Goal: Use online tool/utility: Utilize a website feature to perform a specific function

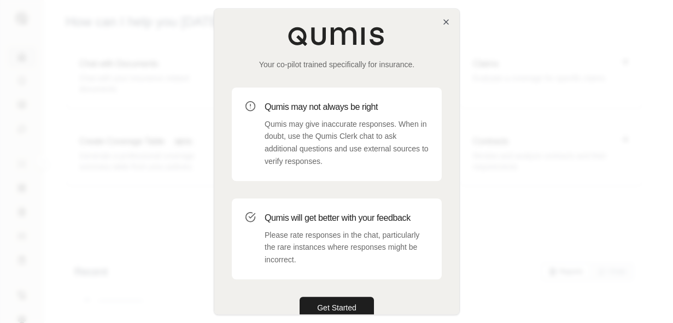
click at [339, 226] on div "Qumis will get better with your feedback Please rate responses in the chat, par…" at bounding box center [347, 238] width 164 height 55
click at [345, 305] on button "Get Started" at bounding box center [336, 308] width 74 height 22
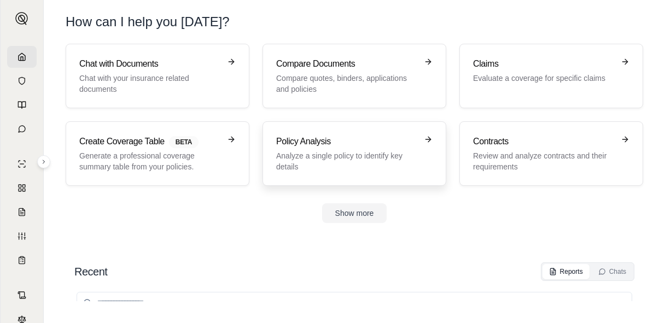
click at [380, 134] on link "Policy Analysis Analyze a single policy to identify key details" at bounding box center [354, 153] width 184 height 64
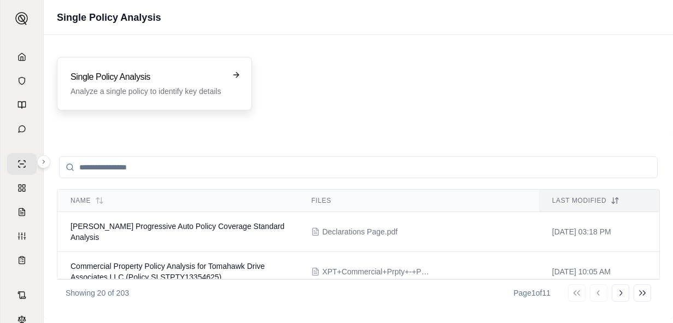
click at [176, 84] on div "Single Policy Analysis Analyze a single policy to identify key details" at bounding box center [146, 83] width 152 height 26
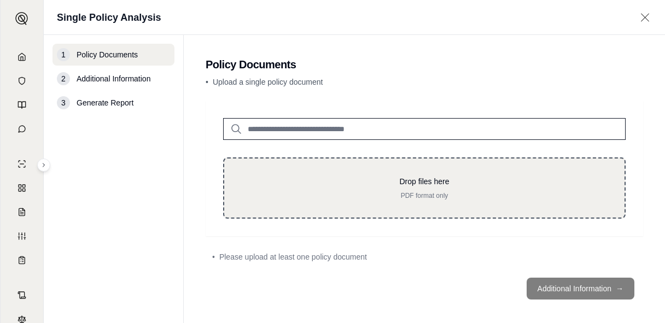
click at [448, 197] on p "PDF format only" at bounding box center [424, 195] width 365 height 9
type input "**********"
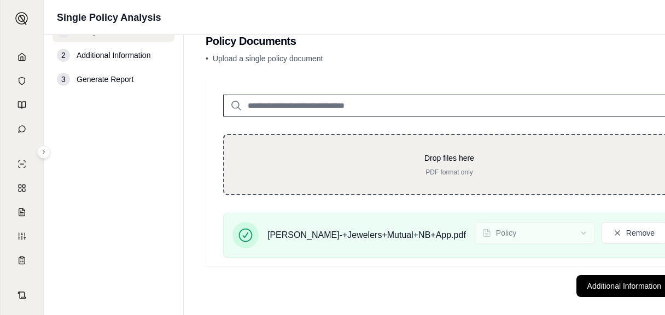
scroll to position [36, 0]
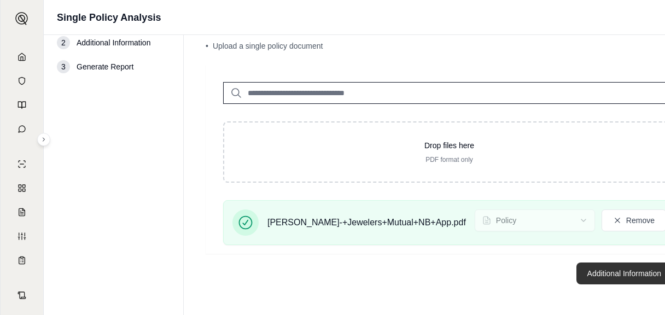
click at [618, 267] on button "Additional Information →" at bounding box center [630, 273] width 108 height 22
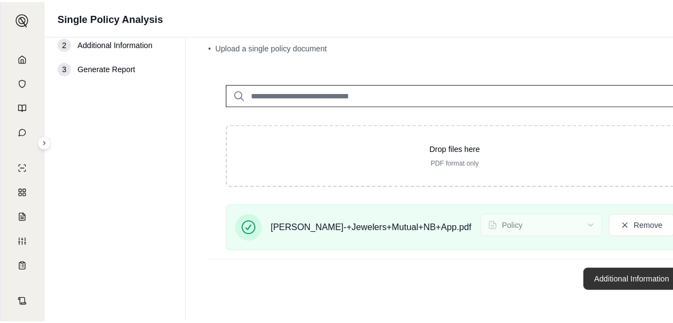
scroll to position [0, 0]
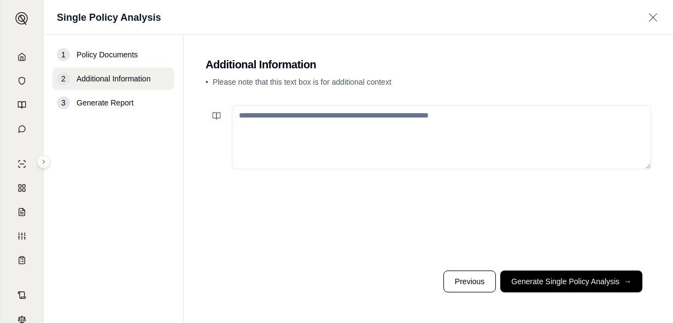
click at [428, 215] on div at bounding box center [427, 181] width 445 height 161
click at [456, 139] on textarea at bounding box center [441, 137] width 419 height 64
paste textarea "**********"
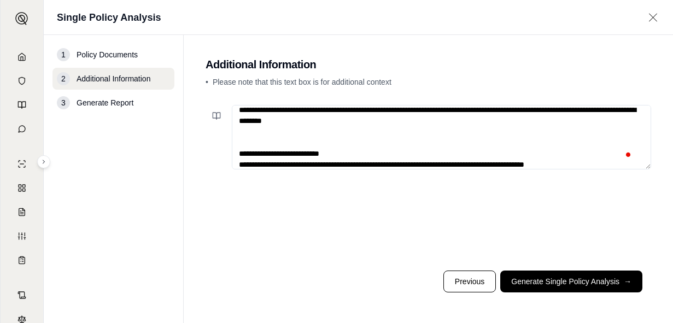
scroll to position [82, 0]
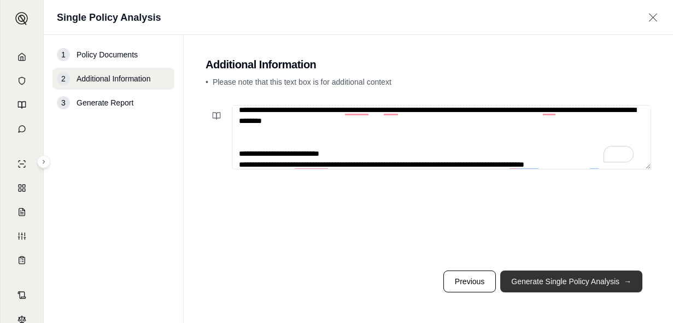
type textarea "**********"
click at [557, 285] on button "Generate Single Policy Analysis →" at bounding box center [571, 282] width 142 height 22
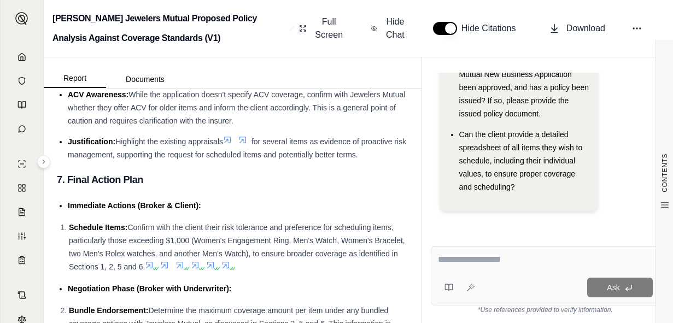
scroll to position [3057, 0]
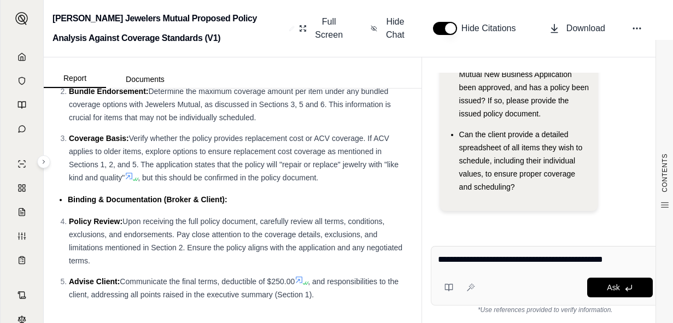
type textarea "**********"
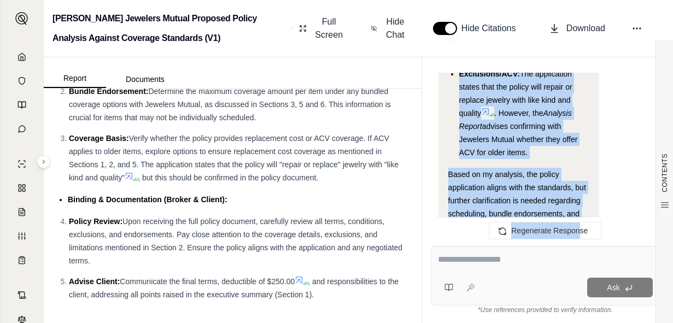
scroll to position [2053, 0]
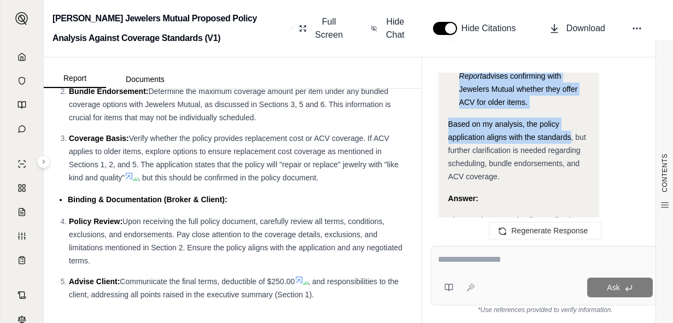
drag, startPoint x: 460, startPoint y: 132, endPoint x: 571, endPoint y: 136, distance: 110.5
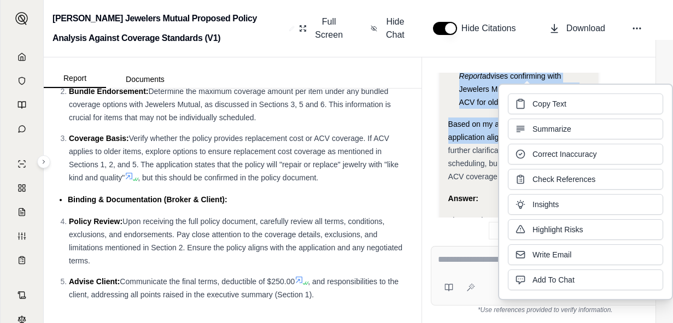
copy div "Limits/Coverages: The policy appears to provide adequate coverage limits based …"
click at [569, 101] on button "Copy Text" at bounding box center [585, 102] width 155 height 21
